Goal: Task Accomplishment & Management: Use online tool/utility

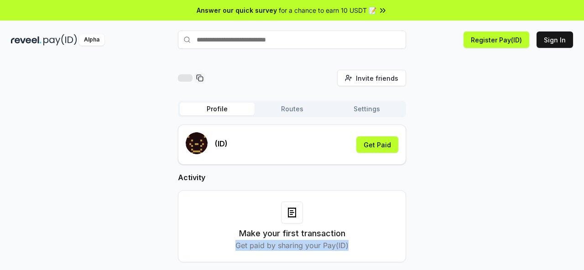
drag, startPoint x: 226, startPoint y: 246, endPoint x: 372, endPoint y: 246, distance: 146.0
click at [365, 246] on div "Make your first transaction Get paid by sharing your Pay(ID)" at bounding box center [291, 226] width 205 height 49
click at [453, 227] on div "Invite friends Invite Profile Routes Settings (ID) Get Paid Activity Make your …" at bounding box center [292, 173] width 562 height 207
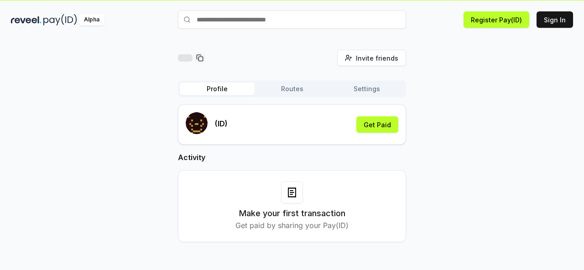
scroll to position [26, 0]
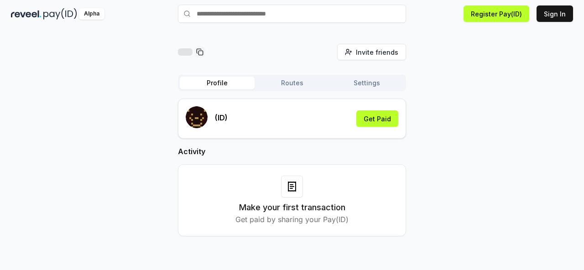
click at [297, 224] on p "Get paid by sharing your Pay(ID)" at bounding box center [291, 219] width 113 height 11
click at [381, 120] on button "Get Paid" at bounding box center [377, 118] width 42 height 16
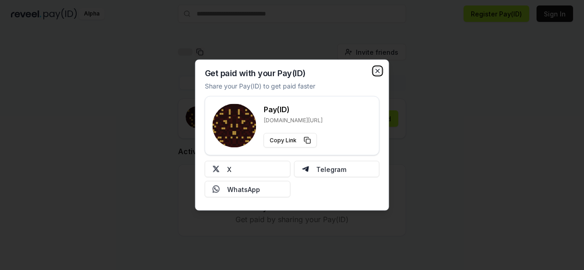
click at [380, 69] on icon "button" at bounding box center [378, 71] width 4 height 4
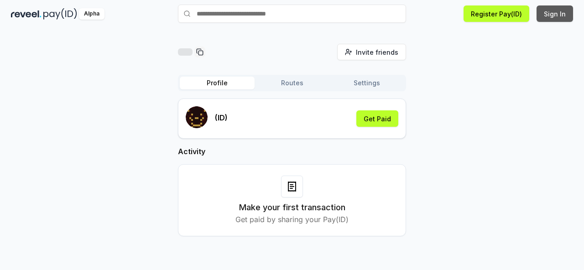
click at [557, 16] on button "Sign In" at bounding box center [555, 13] width 37 height 16
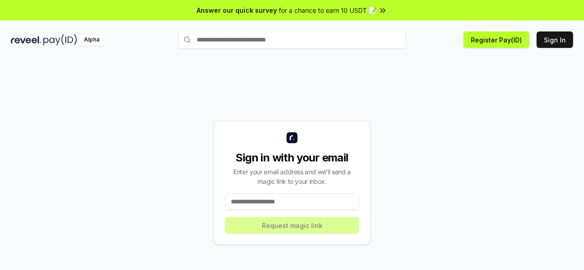
click at [292, 198] on input at bounding box center [292, 201] width 134 height 16
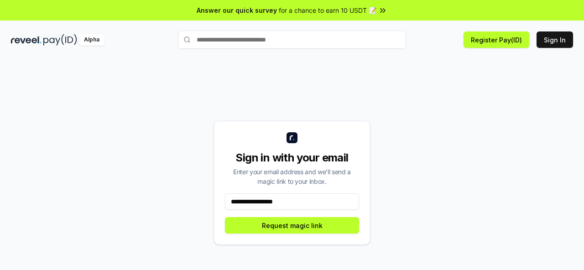
type input "**********"
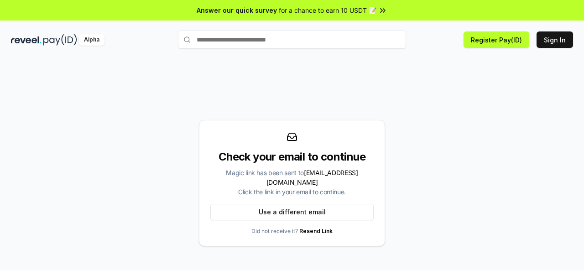
click at [236, 42] on input "text" at bounding box center [292, 40] width 228 height 18
type input "***"
click at [396, 60] on span "Pay" at bounding box center [393, 58] width 17 height 14
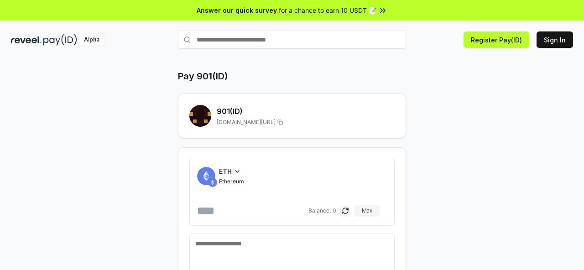
scroll to position [45, 0]
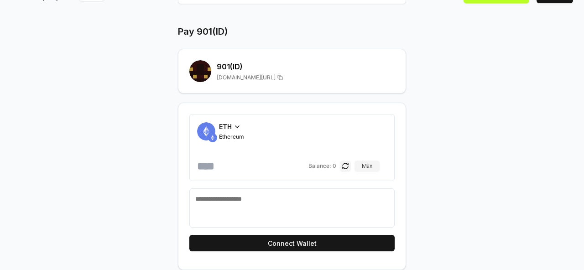
click at [236, 125] on icon at bounding box center [237, 126] width 7 height 7
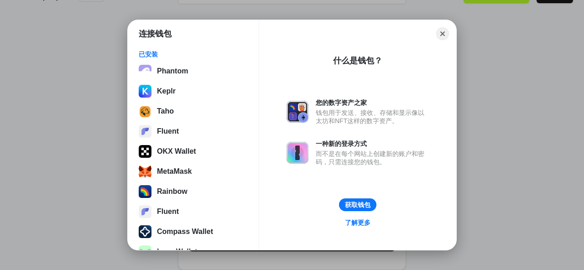
click at [442, 33] on button "Close" at bounding box center [442, 33] width 13 height 13
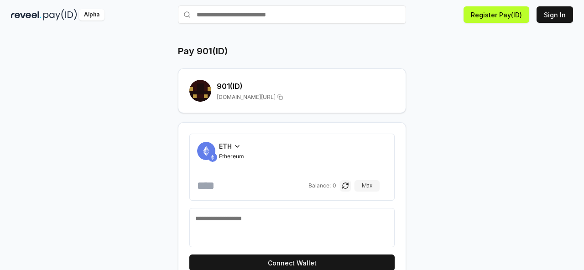
scroll to position [0, 0]
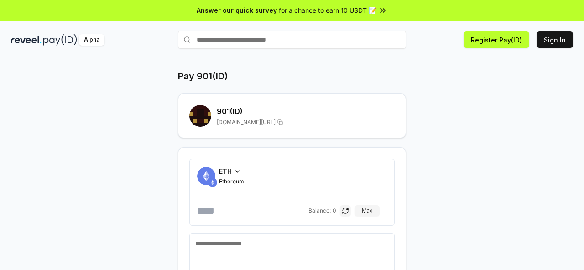
click at [265, 38] on input "text" at bounding box center [292, 40] width 228 height 18
type input "*"
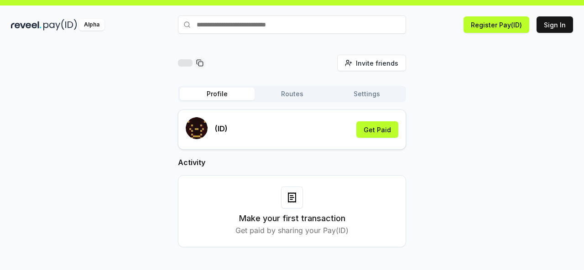
scroll to position [1, 0]
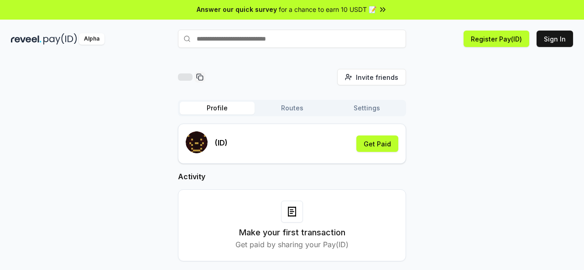
click at [238, 42] on input "text" at bounding box center [292, 39] width 228 height 18
type input "*****"
click at [201, 58] on button "hjjhh Pay" at bounding box center [292, 56] width 228 height 16
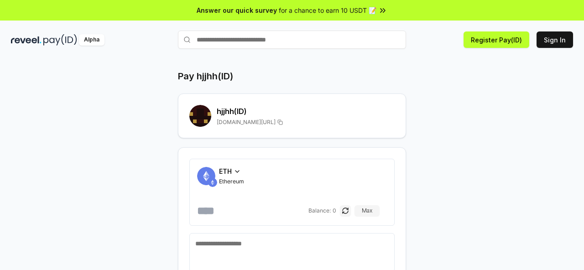
click at [330, 12] on span "for a chance to earn 10 USDT 📝" at bounding box center [328, 10] width 98 height 10
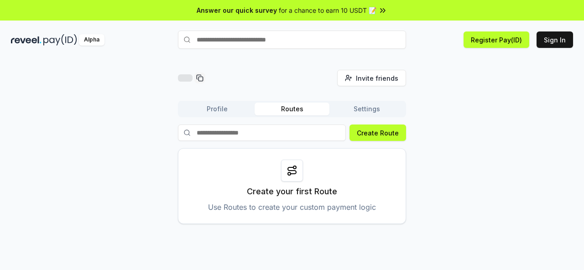
drag, startPoint x: 280, startPoint y: 207, endPoint x: 215, endPoint y: 200, distance: 65.7
click at [209, 203] on div "Create your first Route Use Routes to create your custom payment logic" at bounding box center [292, 186] width 228 height 76
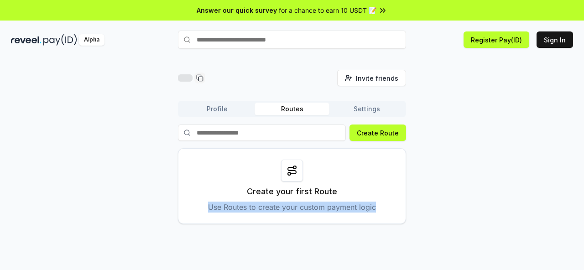
click at [271, 188] on p "Create your first Route" at bounding box center [292, 191] width 90 height 13
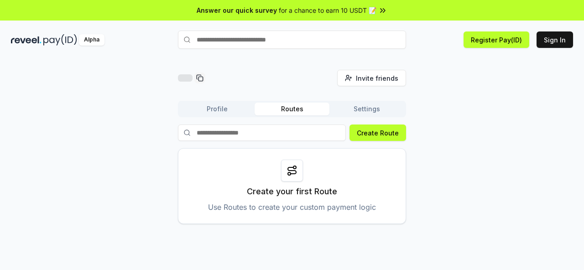
click at [234, 134] on input at bounding box center [262, 133] width 168 height 16
click at [292, 176] on div at bounding box center [292, 171] width 22 height 22
click at [279, 164] on div "Create your first Route Use Routes to create your custom payment logic" at bounding box center [292, 186] width 228 height 76
click at [306, 188] on p "Create your first Route" at bounding box center [292, 191] width 90 height 13
click at [293, 166] on icon at bounding box center [292, 170] width 11 height 11
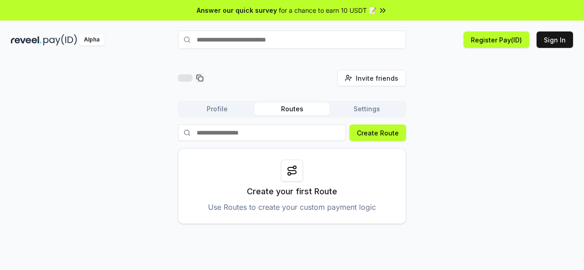
click at [298, 180] on div at bounding box center [292, 171] width 22 height 22
click at [292, 179] on div at bounding box center [292, 171] width 22 height 22
click at [306, 199] on div "Create your first Route Use Routes to create your custom payment logic" at bounding box center [292, 186] width 228 height 76
click at [298, 172] on div at bounding box center [292, 171] width 22 height 22
click at [380, 134] on button "Create Route" at bounding box center [377, 133] width 57 height 16
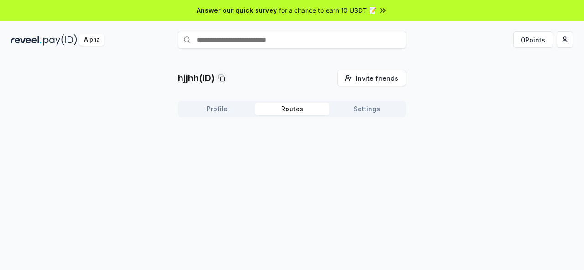
click at [292, 109] on button "Routes" at bounding box center [292, 109] width 75 height 13
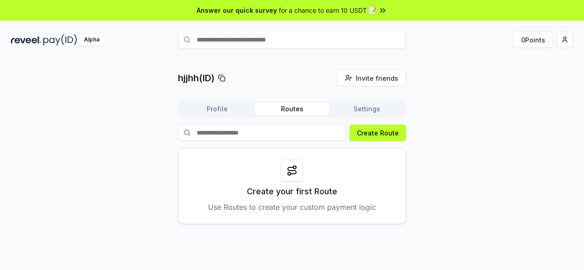
click at [290, 184] on div "Create your first Route Use Routes to create your custom payment logic" at bounding box center [292, 186] width 228 height 76
click at [389, 135] on button "Create Route" at bounding box center [377, 133] width 57 height 16
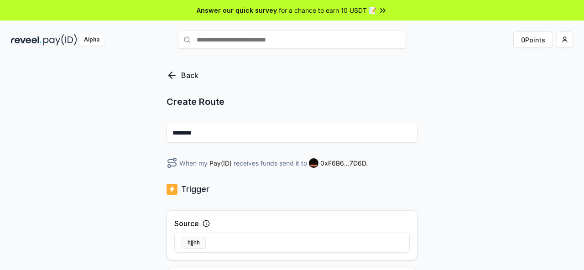
click at [435, 165] on div "Back Create Route ******** When my Pay(ID) receives funds send it to 0xF6B6...7…" at bounding box center [292, 174] width 584 height 245
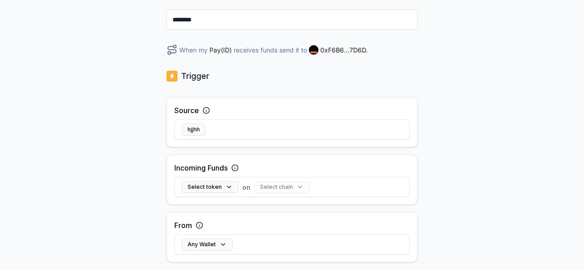
scroll to position [107, 0]
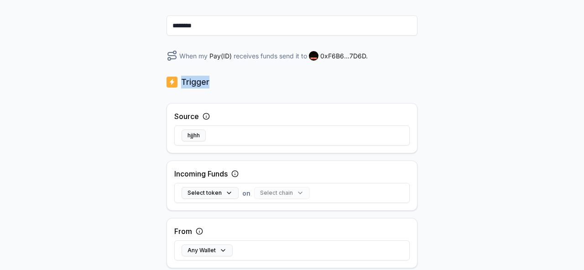
drag, startPoint x: 183, startPoint y: 81, endPoint x: 225, endPoint y: 81, distance: 42.0
click at [225, 81] on div "Trigger" at bounding box center [292, 82] width 251 height 13
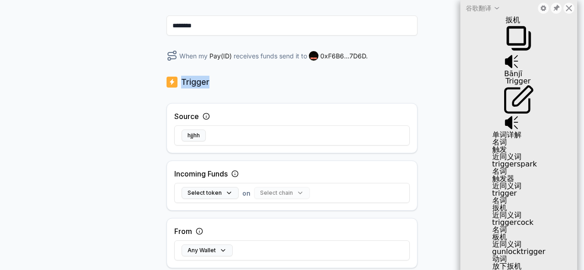
click at [287, 89] on div "Back Create Route ******** When my Pay(ID) receives funds send it to 0xF6B6...7…" at bounding box center [292, 222] width 251 height 518
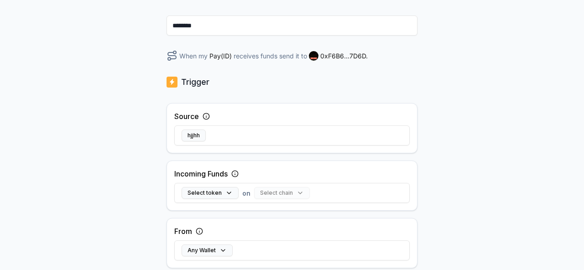
scroll to position [177, 0]
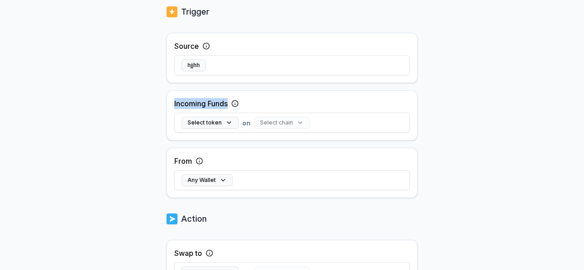
drag, startPoint x: 172, startPoint y: 101, endPoint x: 231, endPoint y: 107, distance: 58.7
click at [231, 107] on div "Incoming Funds Select token on Select chain" at bounding box center [292, 115] width 251 height 50
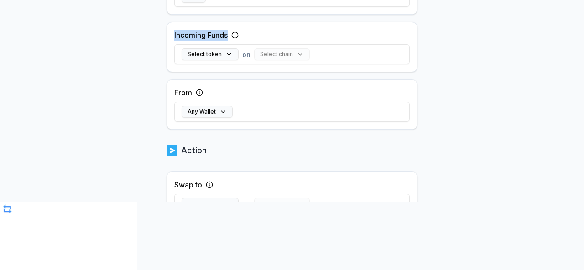
scroll to position [0, 0]
click at [1, 210] on div at bounding box center [7, 209] width 15 height 15
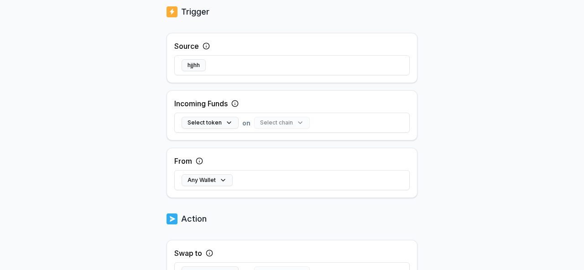
click at [119, 134] on body "Answer our quick survey for a chance to earn 10 USDT 📝 Alpha 0 Points Back Crea…" at bounding box center [292, 135] width 584 height 270
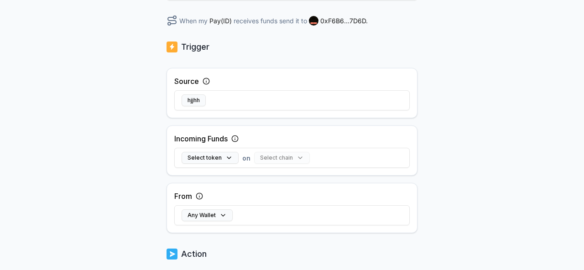
scroll to position [318, 0]
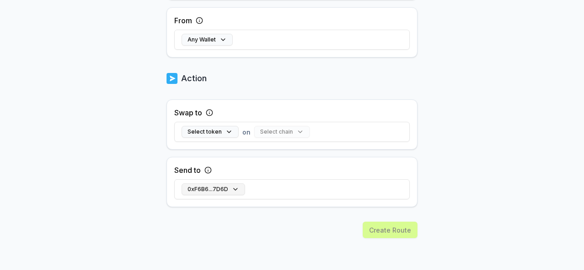
click at [236, 187] on button "0xF6B6...7D6D" at bounding box center [213, 189] width 63 height 12
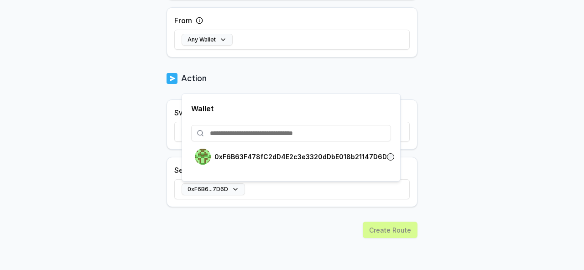
click at [121, 150] on body "Answer our quick survey for a chance to earn 10 USDT 📝 Alpha 0 Points Back Crea…" at bounding box center [292, 135] width 584 height 270
